Goal: Task Accomplishment & Management: Complete application form

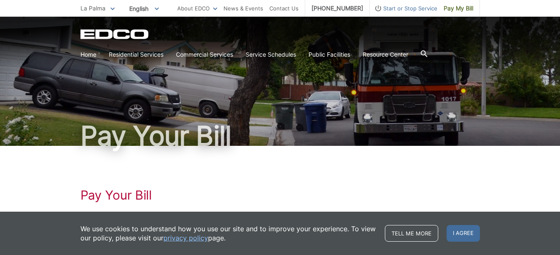
click at [388, 15] on li "Start or Stop Service" at bounding box center [404, 8] width 68 height 17
click at [402, 8] on span "Start or Stop Service" at bounding box center [404, 8] width 68 height 9
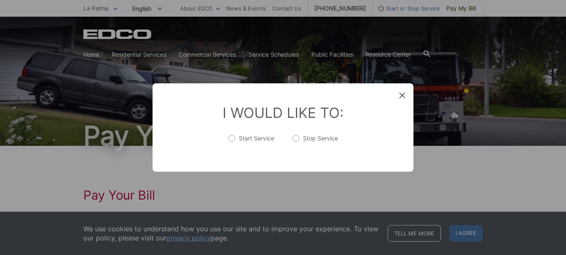
click at [295, 137] on label "Stop Service" at bounding box center [315, 142] width 45 height 17
radio input "true"
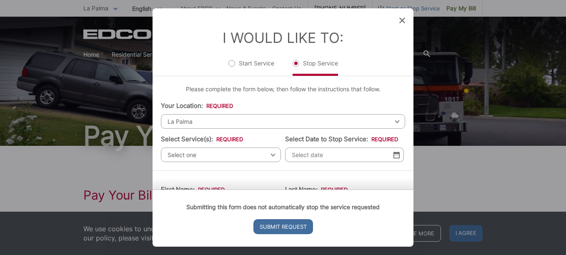
click at [268, 154] on div "Select one Select one Residential Curbside Pickup Commercial/Business Services …" at bounding box center [221, 155] width 120 height 15
click at [271, 155] on span "Select one" at bounding box center [221, 155] width 120 height 15
click at [271, 155] on div "Select one Select one Residential Curbside Pickup Commercial/Business Services …" at bounding box center [221, 155] width 120 height 15
click at [204, 117] on span "La Palma" at bounding box center [283, 121] width 244 height 15
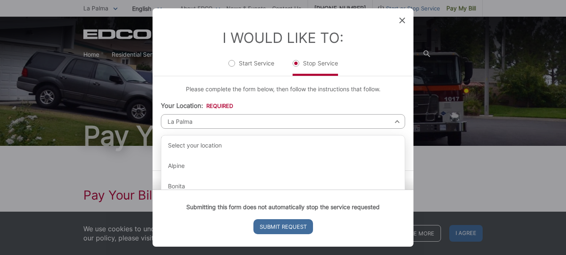
click at [213, 121] on span "La Palma" at bounding box center [283, 121] width 244 height 15
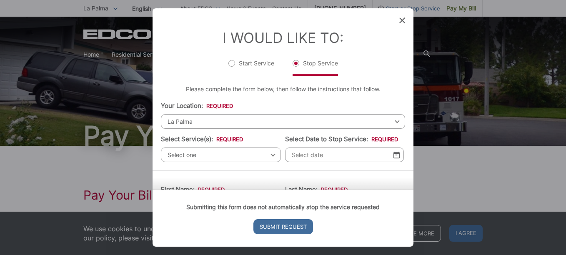
click at [398, 20] on div "I Would Like To: Start Service Stop Service" at bounding box center [283, 42] width 261 height 68
click at [403, 19] on icon at bounding box center [402, 21] width 6 height 6
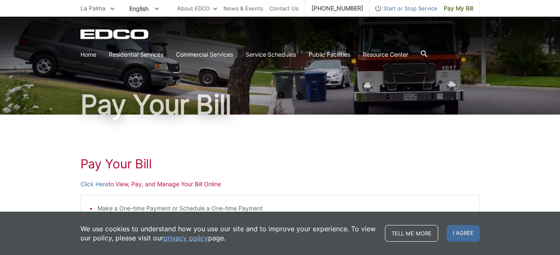
scroll to position [68, 0]
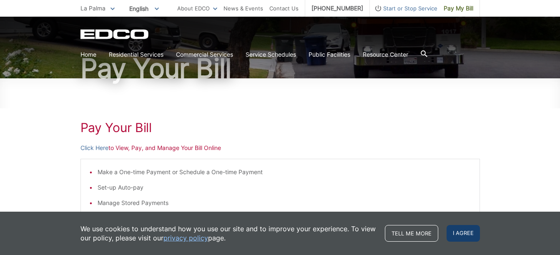
click at [464, 233] on span "I agree" at bounding box center [462, 233] width 33 height 17
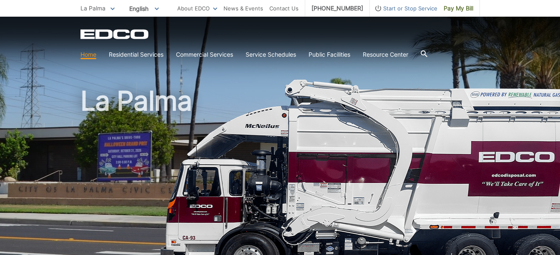
click at [426, 53] on icon at bounding box center [423, 53] width 7 height 7
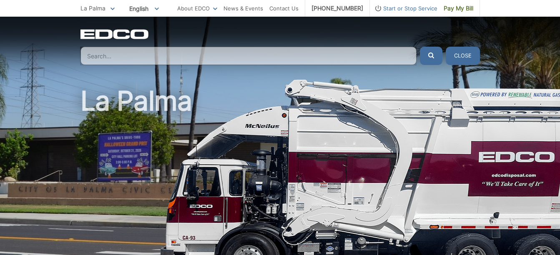
click at [515, 38] on div "EDCO Logo Home Residential Services Curbside Pickup Recycling Organic Recycling…" at bounding box center [280, 41] width 560 height 48
drag, startPoint x: 345, startPoint y: 23, endPoint x: 346, endPoint y: 30, distance: 6.7
click at [345, 26] on div "EDCO Logo Home Residential Services Curbside Pickup Recycling Organic Recycling…" at bounding box center [280, 41] width 560 height 48
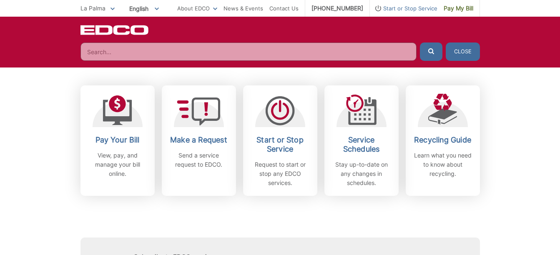
scroll to position [297, 0]
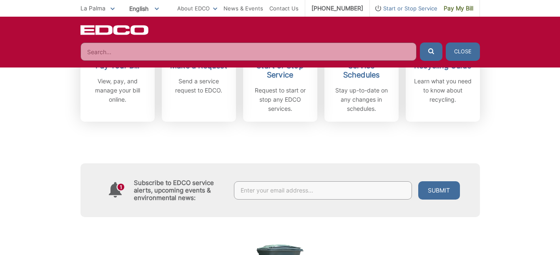
click at [270, 123] on div "Subscribe to EDCO service alerts, upcoming events & environmental news: Submit" at bounding box center [279, 169] width 399 height 95
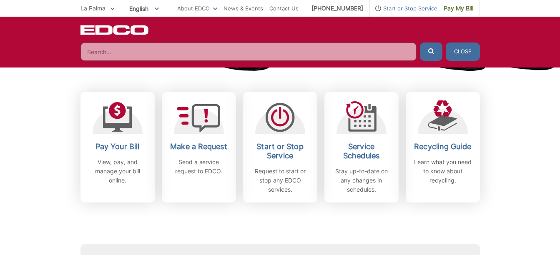
scroll to position [70, 0]
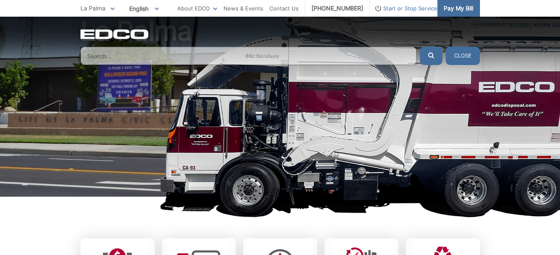
click at [466, 8] on span "Pay My Bill" at bounding box center [458, 8] width 30 height 9
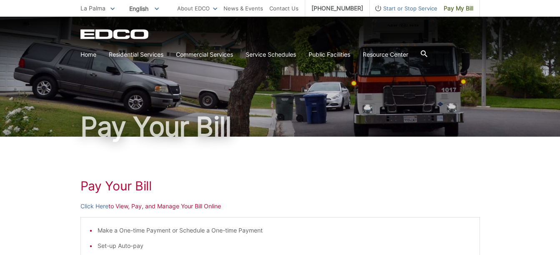
scroll to position [46, 0]
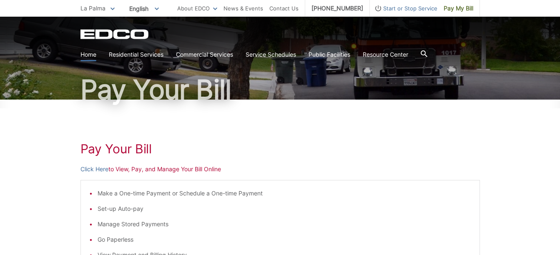
click at [88, 54] on link "Home" at bounding box center [88, 54] width 16 height 9
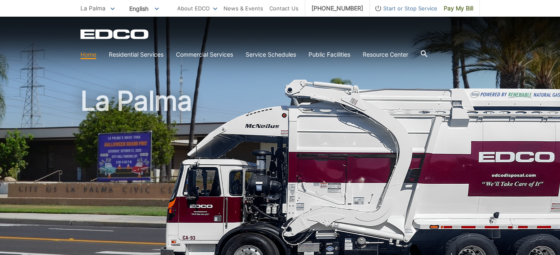
click at [402, 8] on span "Start or Stop Service" at bounding box center [404, 8] width 68 height 9
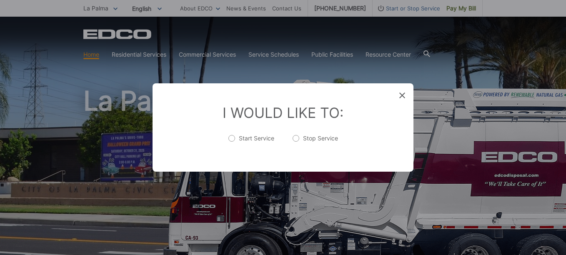
click at [296, 137] on label "Stop Service" at bounding box center [315, 142] width 45 height 17
radio input "true"
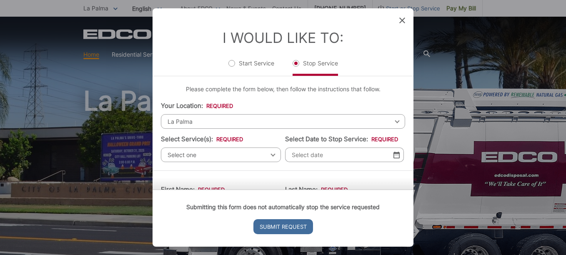
click at [201, 118] on span "La Palma" at bounding box center [283, 121] width 244 height 15
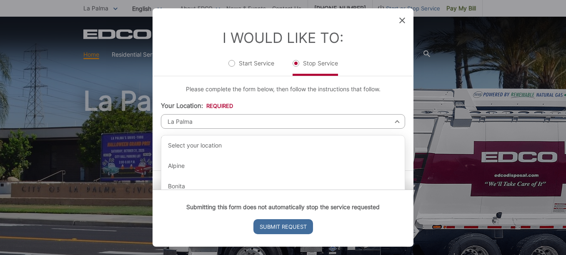
click at [226, 118] on span "La Palma" at bounding box center [283, 121] width 244 height 15
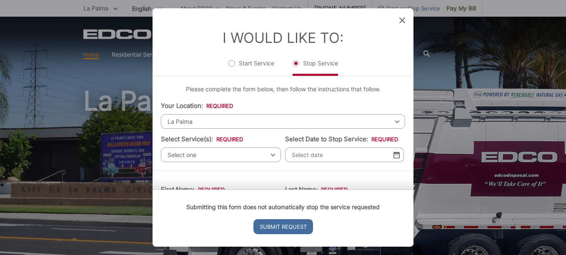
click at [213, 119] on span "La Palma" at bounding box center [283, 121] width 244 height 15
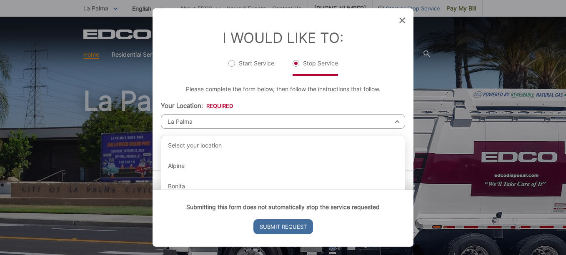
click at [214, 118] on span "La Palma" at bounding box center [283, 121] width 244 height 15
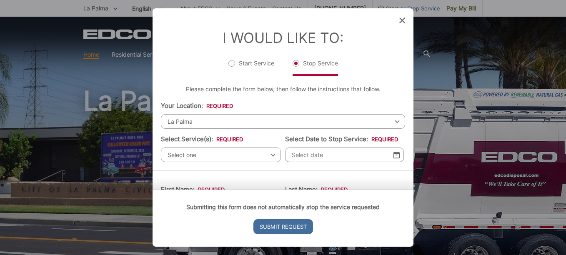
click at [390, 120] on div "La Palma Select your location Alpine Bonita Bonsall Borrego Springs Boulevard B…" at bounding box center [283, 121] width 244 height 15
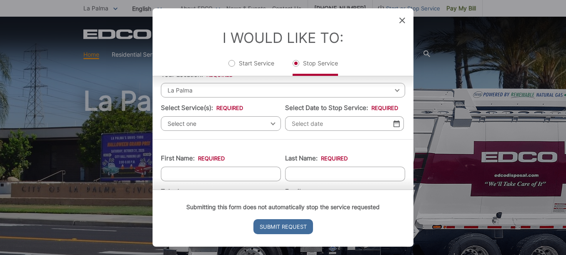
click at [270, 124] on div "Select one Select one Residential Curbside Pickup Commercial/Business Services …" at bounding box center [221, 123] width 120 height 15
click at [391, 90] on div "La Palma Select your location Alpine Bonita Bonsall Borrego Springs Boulevard B…" at bounding box center [283, 90] width 244 height 15
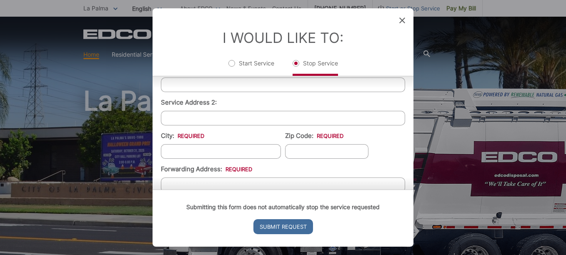
scroll to position [0, 0]
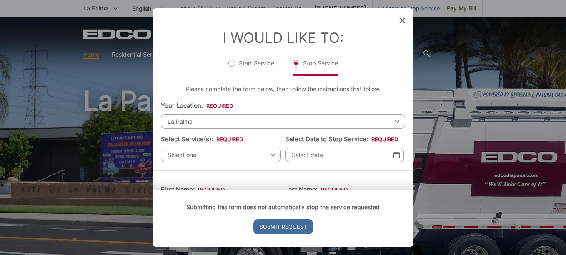
click at [203, 120] on span "La Palma" at bounding box center [283, 121] width 244 height 15
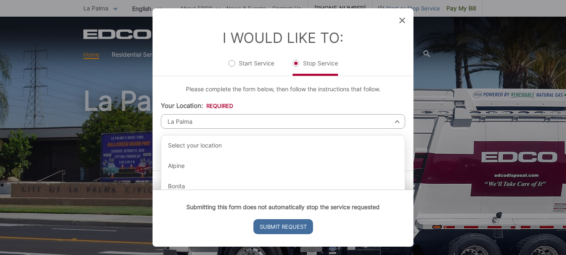
click at [217, 122] on span "La Palma" at bounding box center [283, 121] width 244 height 15
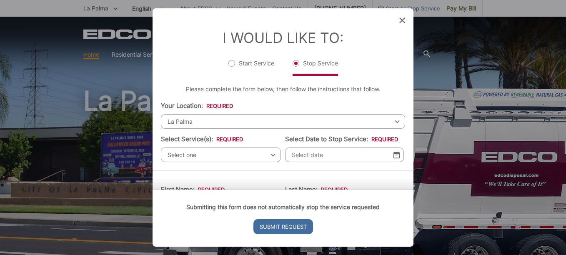
click at [213, 122] on span "La Palma" at bounding box center [283, 121] width 244 height 15
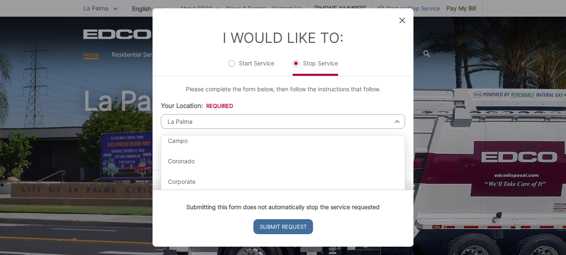
scroll to position [103, 0]
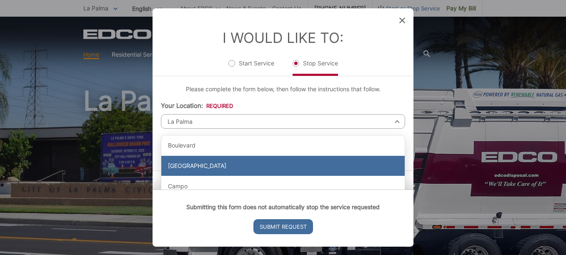
click at [177, 166] on div "[GEOGRAPHIC_DATA]" at bounding box center [282, 166] width 243 height 20
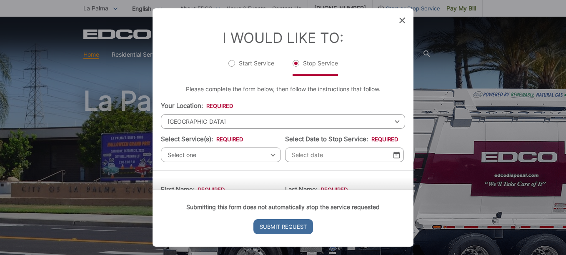
click at [390, 122] on div "Buena Park Select your location Alpine Bonita Bonsall Borrego Springs Boulevard…" at bounding box center [283, 121] width 244 height 15
click at [391, 120] on div "Buena Park Select your location Alpine Bonita Bonsall Borrego Springs Boulevard…" at bounding box center [283, 121] width 244 height 15
click at [227, 113] on li "Your Location: * Select your location Alpine Bonita Bonsall Borrego Springs Bou…" at bounding box center [283, 115] width 244 height 28
click at [222, 120] on span "[GEOGRAPHIC_DATA]" at bounding box center [283, 121] width 244 height 15
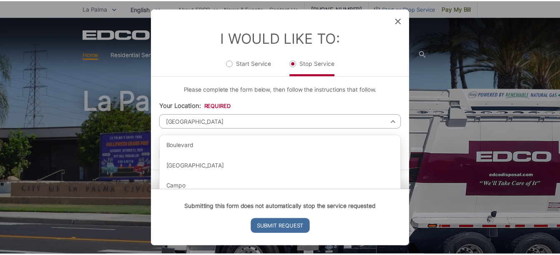
scroll to position [0, 0]
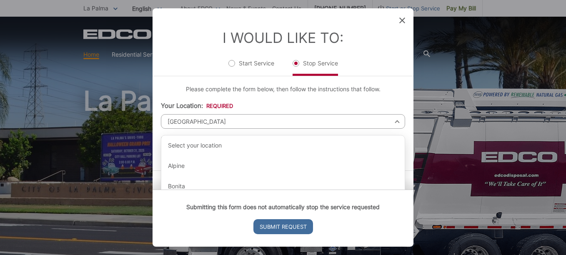
click at [393, 122] on div "Buena Park Select your location Alpine Bonita Bonsall Borrego Springs Boulevard…" at bounding box center [283, 121] width 244 height 15
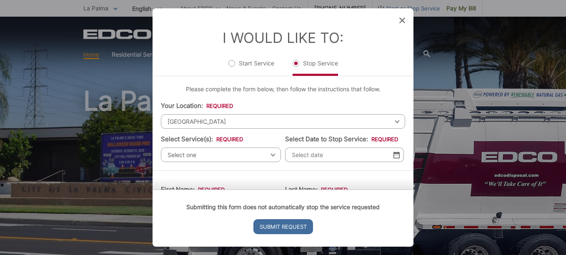
click at [393, 122] on div "Buena Park Select your location Alpine Bonita Bonsall Borrego Springs Boulevard…" at bounding box center [283, 121] width 244 height 15
click at [393, 122] on span "[GEOGRAPHIC_DATA]" at bounding box center [283, 121] width 244 height 15
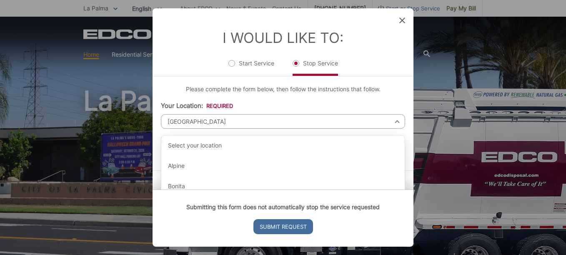
click at [393, 122] on div "Buena Park Select your location Alpine Bonita Bonsall Borrego Springs Boulevard…" at bounding box center [283, 121] width 244 height 15
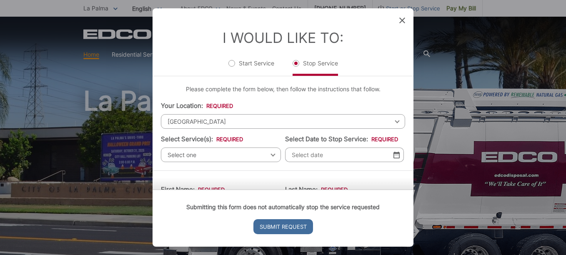
click at [205, 119] on span "[GEOGRAPHIC_DATA]" at bounding box center [283, 121] width 244 height 15
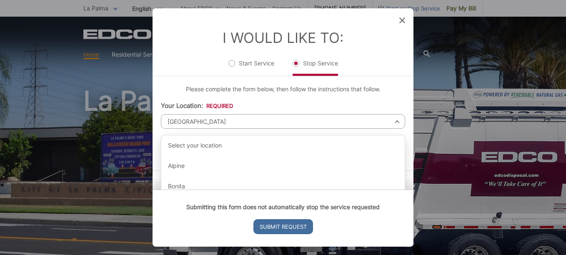
click at [401, 19] on icon at bounding box center [402, 21] width 6 height 6
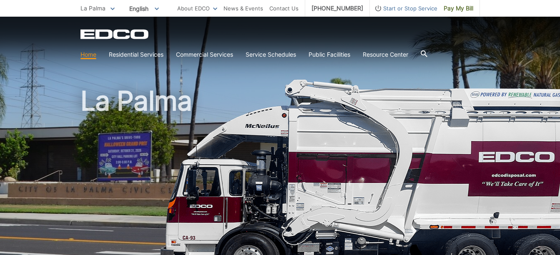
click at [95, 6] on span "La Palma" at bounding box center [92, 8] width 25 height 7
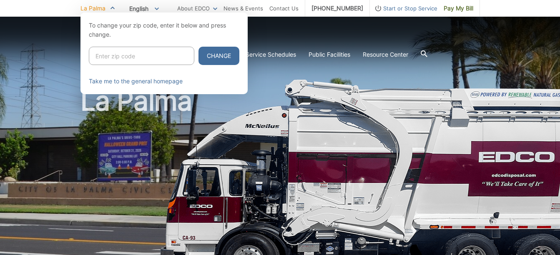
click at [134, 60] on input "Enter zip code" at bounding box center [141, 56] width 105 height 18
type input "90623"
click at [212, 56] on button "Change" at bounding box center [218, 56] width 41 height 18
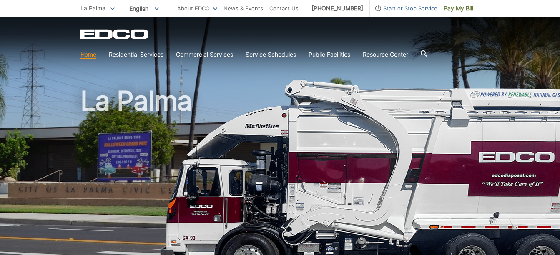
click at [409, 9] on span "Start or Stop Service" at bounding box center [404, 8] width 68 height 9
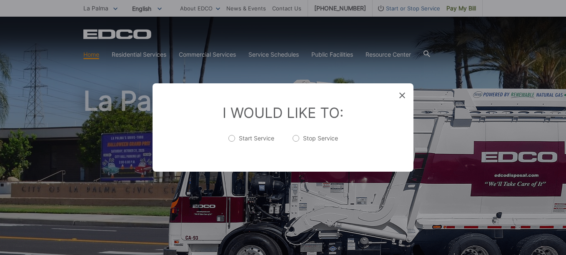
click at [297, 137] on label "Stop Service" at bounding box center [315, 142] width 45 height 17
radio input "true"
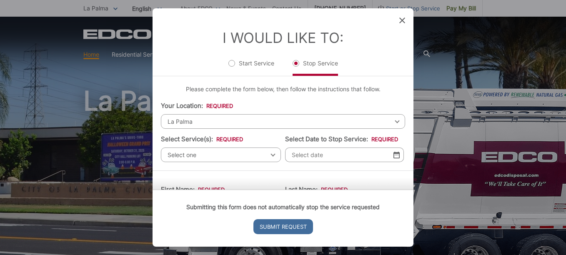
click at [270, 155] on div "Select one Select one Residential Curbside Pickup Commercial/Business Services …" at bounding box center [221, 155] width 120 height 15
click at [395, 122] on span "La Palma" at bounding box center [283, 121] width 244 height 15
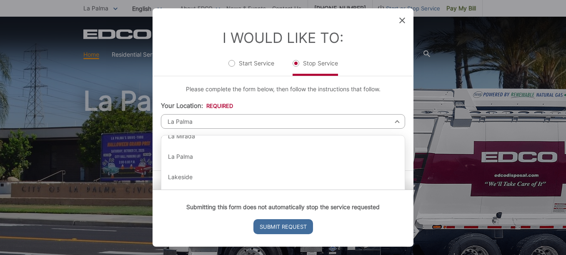
scroll to position [567, 0]
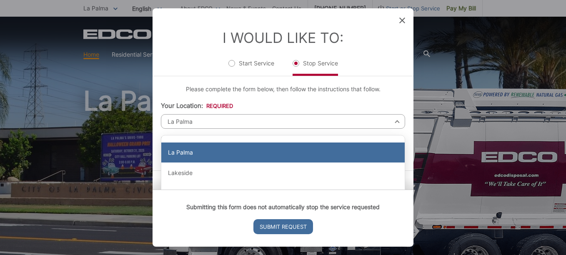
click at [176, 154] on div "La Palma" at bounding box center [282, 153] width 243 height 20
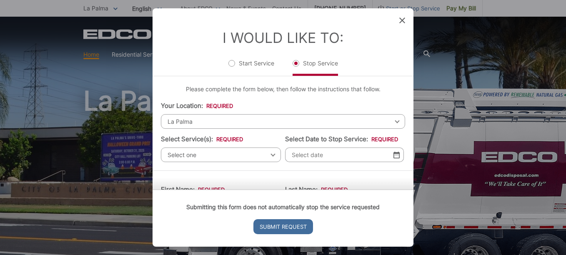
click at [271, 155] on span "Select one" at bounding box center [221, 155] width 120 height 15
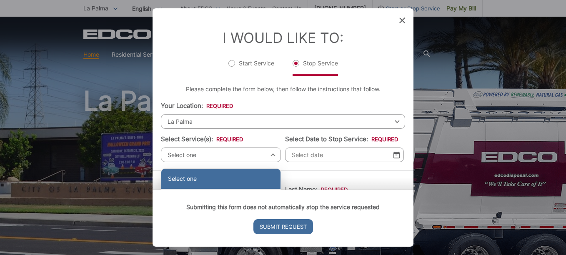
click at [204, 175] on div "Select one" at bounding box center [220, 179] width 119 height 20
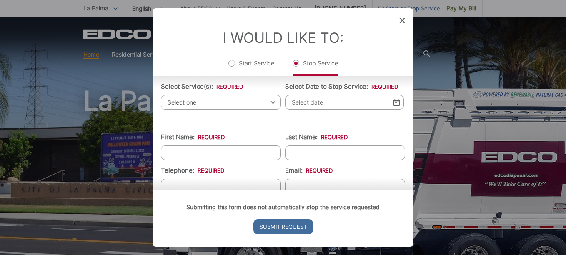
scroll to position [41, 0]
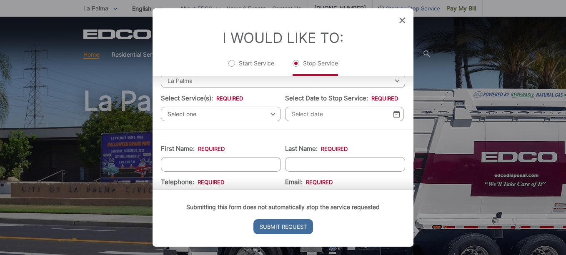
click at [273, 112] on span "Select one" at bounding box center [221, 114] width 120 height 15
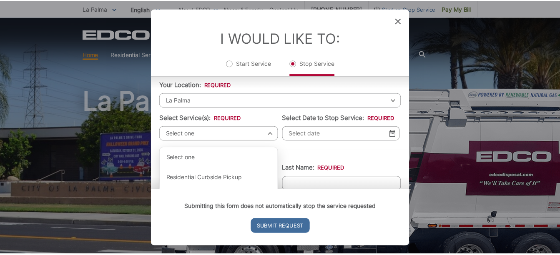
scroll to position [49, 0]
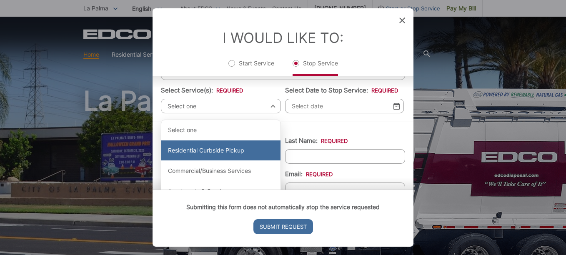
click at [225, 153] on div "Residential Curbside Pickup" at bounding box center [220, 150] width 119 height 20
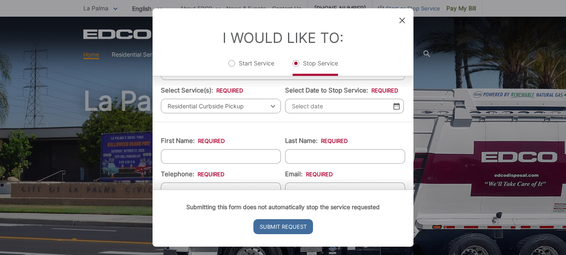
click at [414, 113] on div "Entry Status None In Progress Completed None None In Progress Completed I Would…" at bounding box center [283, 127] width 566 height 255
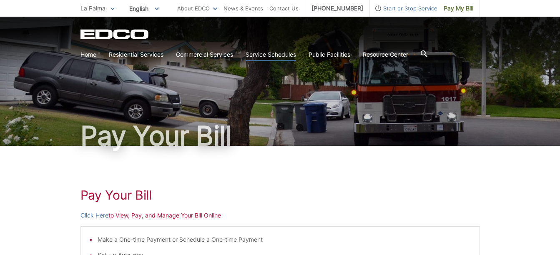
click at [277, 55] on link "Service Schedules" at bounding box center [270, 54] width 50 height 9
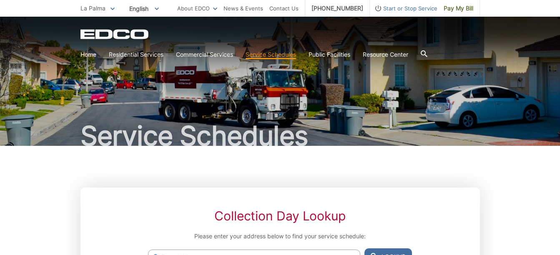
click at [91, 10] on span "La Palma" at bounding box center [92, 8] width 25 height 7
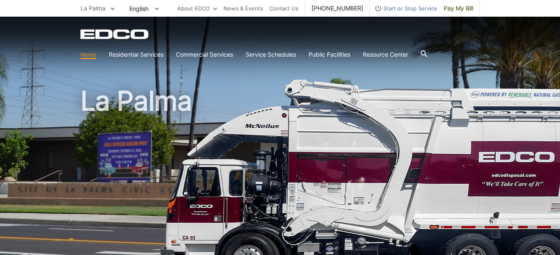
click at [425, 52] on icon at bounding box center [423, 53] width 7 height 7
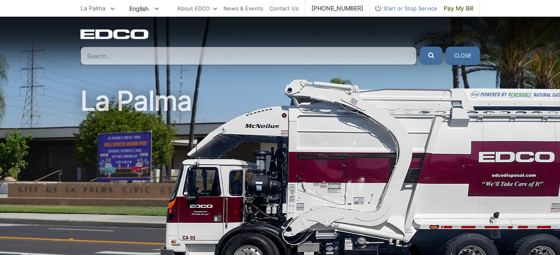
click at [425, 52] on button "submit" at bounding box center [431, 56] width 23 height 18
click at [471, 38] on div "EDCO Logo Home Residential Services Curbside Pickup Recycling Organic Recycling…" at bounding box center [279, 47] width 399 height 36
drag, startPoint x: 474, startPoint y: 54, endPoint x: 460, endPoint y: 51, distance: 13.6
click at [472, 53] on button "Close" at bounding box center [462, 56] width 34 height 18
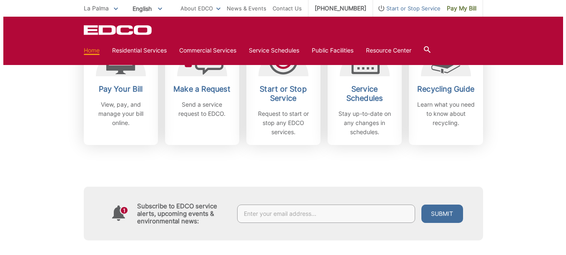
scroll to position [215, 0]
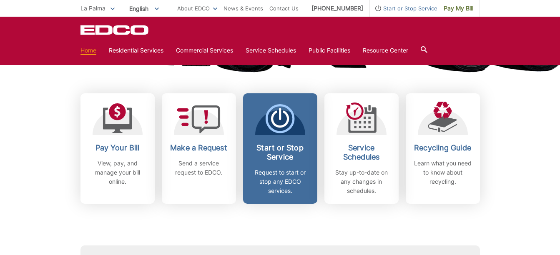
click at [283, 145] on h2 "Start or Stop Service" at bounding box center [280, 152] width 62 height 18
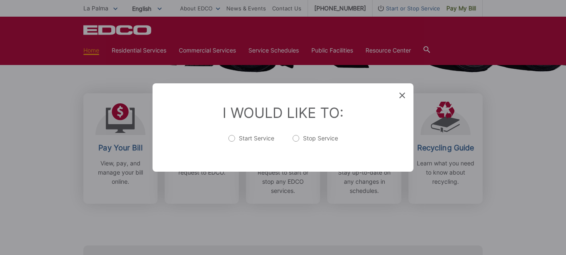
click at [295, 138] on label "Stop Service" at bounding box center [315, 142] width 45 height 17
radio input "true"
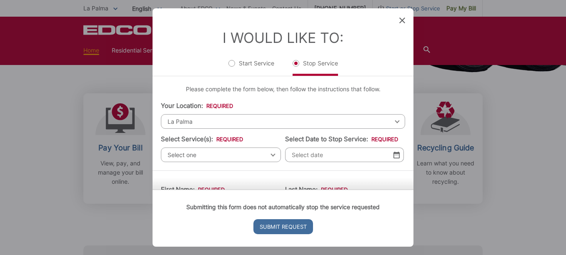
click at [269, 153] on div "Select one Select one Residential Curbside Pickup Commercial/Business Services …" at bounding box center [221, 155] width 120 height 15
click at [392, 122] on div "[GEOGRAPHIC_DATA] Select your location [GEOGRAPHIC_DATA] [GEOGRAPHIC_DATA][PERS…" at bounding box center [283, 121] width 244 height 15
click at [392, 121] on div "[GEOGRAPHIC_DATA] Select your location [GEOGRAPHIC_DATA] [GEOGRAPHIC_DATA][PERS…" at bounding box center [283, 121] width 244 height 15
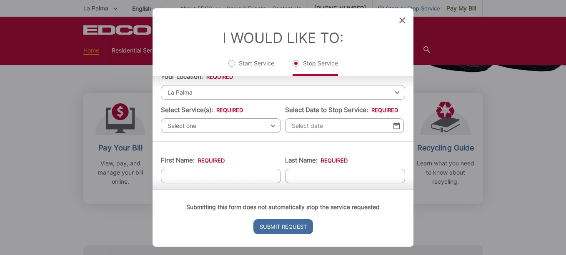
scroll to position [0, 0]
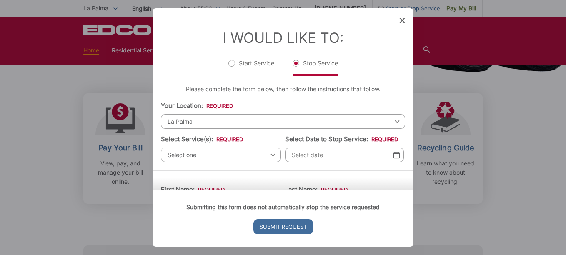
click at [391, 121] on div "[GEOGRAPHIC_DATA] Select your location [GEOGRAPHIC_DATA] [GEOGRAPHIC_DATA][PERS…" at bounding box center [283, 121] width 244 height 15
click at [191, 118] on span "La Palma" at bounding box center [283, 121] width 244 height 15
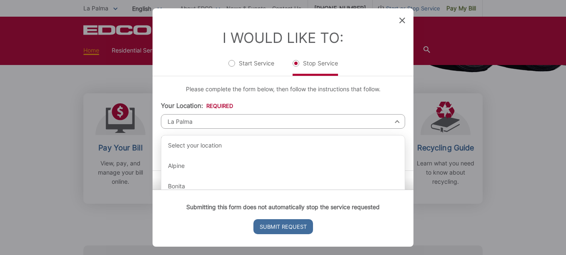
click at [191, 118] on span "La Palma" at bounding box center [283, 121] width 244 height 15
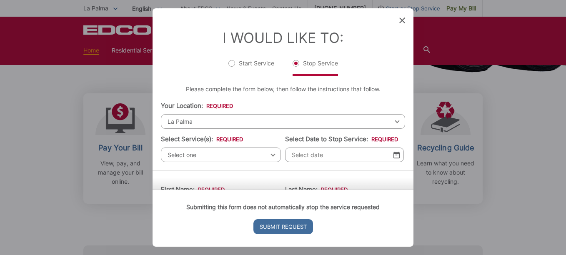
click at [191, 118] on span "La Palma" at bounding box center [283, 121] width 244 height 15
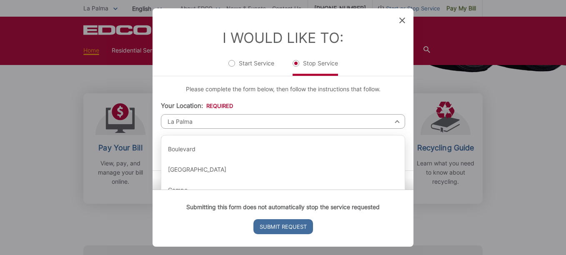
scroll to position [107, 0]
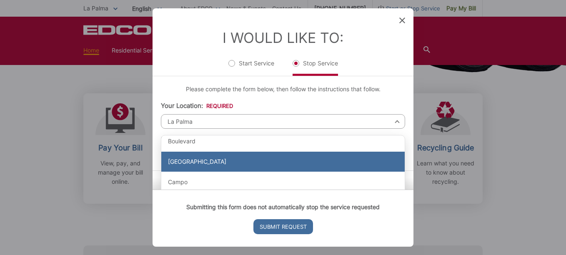
click at [217, 157] on div "[GEOGRAPHIC_DATA]" at bounding box center [282, 162] width 243 height 20
click at [217, 157] on span "Select one" at bounding box center [221, 155] width 120 height 15
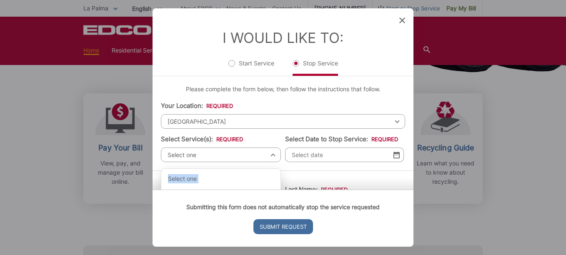
click at [275, 155] on span "Select one" at bounding box center [221, 155] width 120 height 15
click at [268, 155] on span "Select one" at bounding box center [221, 155] width 120 height 15
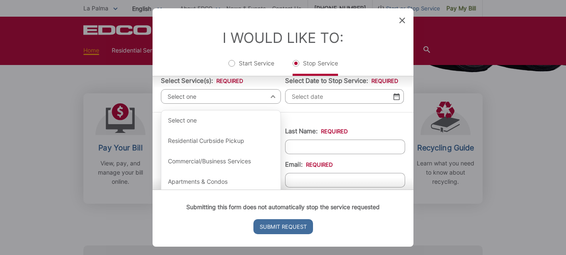
scroll to position [60, 0]
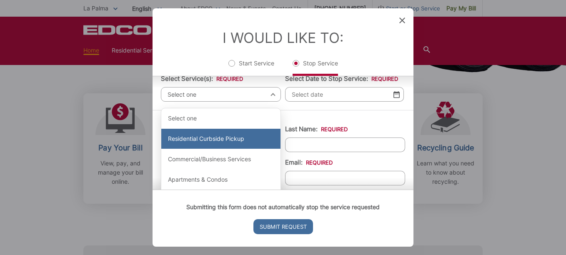
click at [238, 144] on div "Residential Curbside Pickup" at bounding box center [220, 139] width 119 height 20
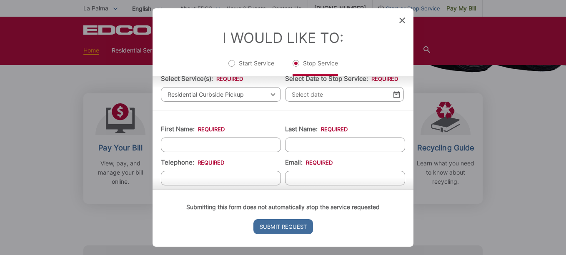
click at [359, 95] on input "Select Date to Stop Service: *" at bounding box center [344, 94] width 119 height 15
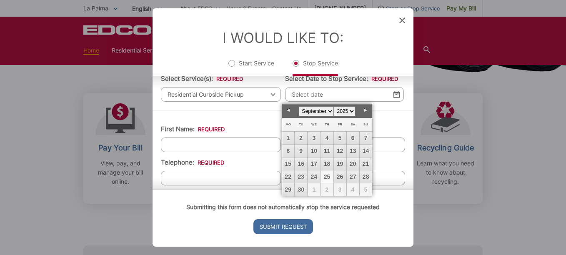
click at [365, 108] on link "Next" at bounding box center [366, 110] width 13 height 13
click at [314, 150] on link "8" at bounding box center [314, 151] width 13 height 13
type input "[DATE]"
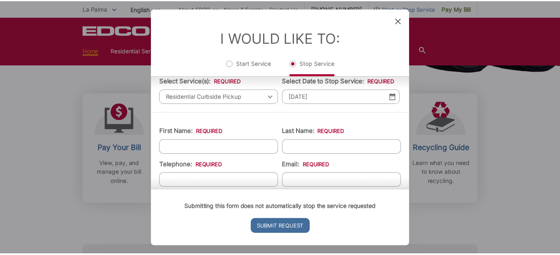
scroll to position [12, 0]
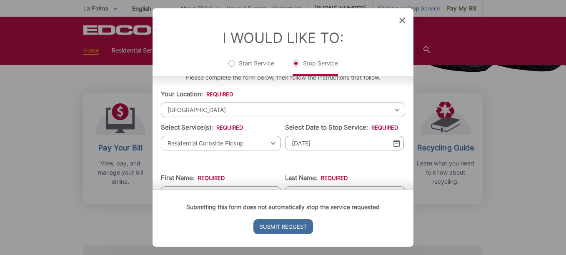
click at [403, 20] on icon at bounding box center [402, 21] width 6 height 6
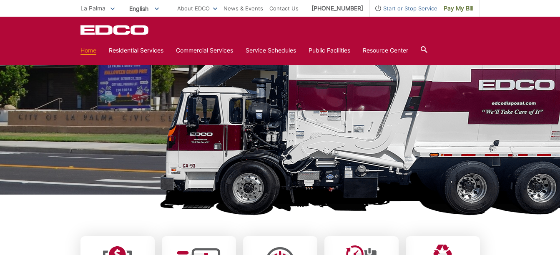
scroll to position [0, 0]
